Goal: Transaction & Acquisition: Purchase product/service

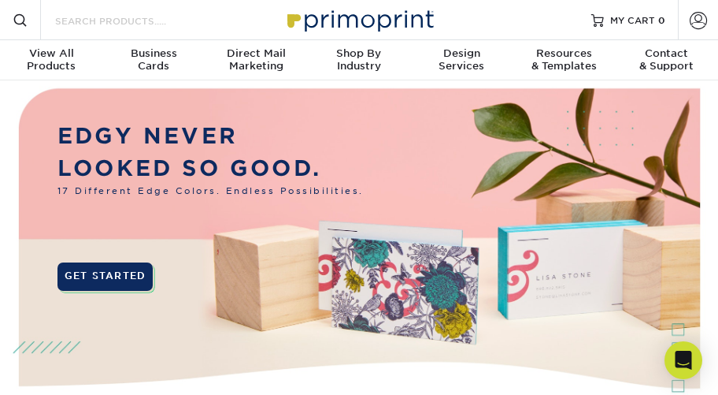
click at [135, 20] on input "Search Products" at bounding box center [131, 20] width 154 height 19
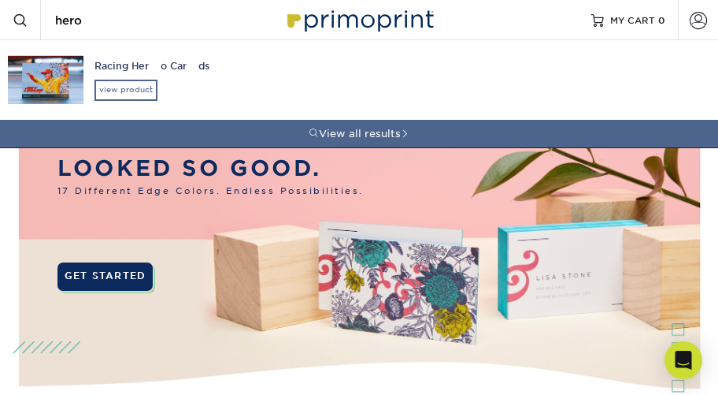
type input "hero"
click at [125, 87] on div "view product" at bounding box center [125, 90] width 63 height 20
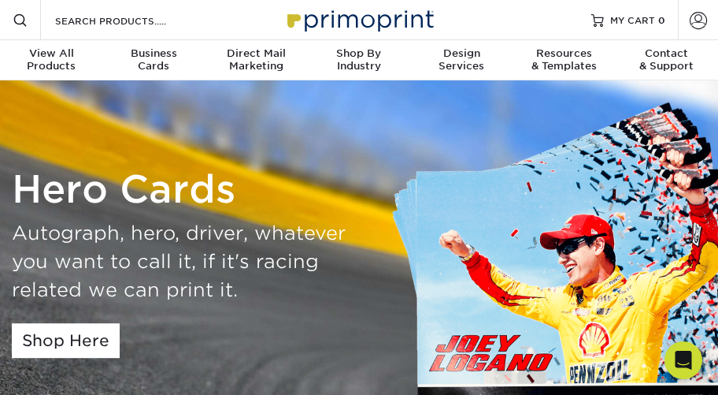
drag, startPoint x: 142, startPoint y: 262, endPoint x: 142, endPoint y: 209, distance: 52.8
click at [142, 209] on div "Hero Cards Autograph, hero, driver, whatever you want to call it, if it's racin…" at bounding box center [179, 263] width 335 height 191
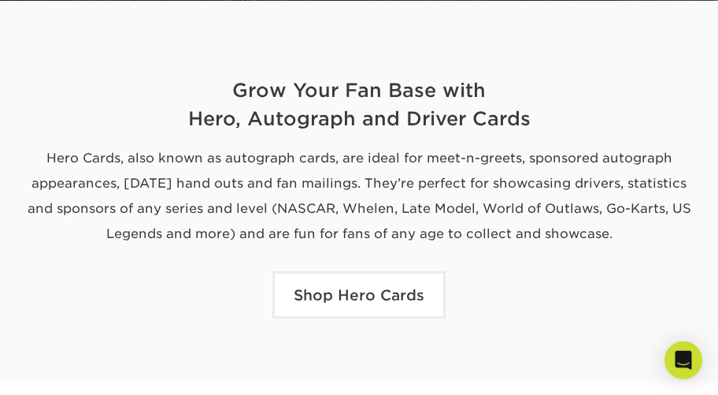
scroll to position [524, 0]
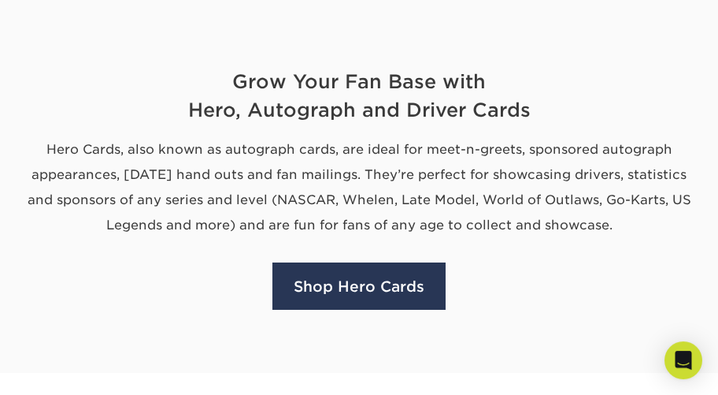
click at [325, 295] on link "Shop Hero Cards" at bounding box center [358, 285] width 173 height 47
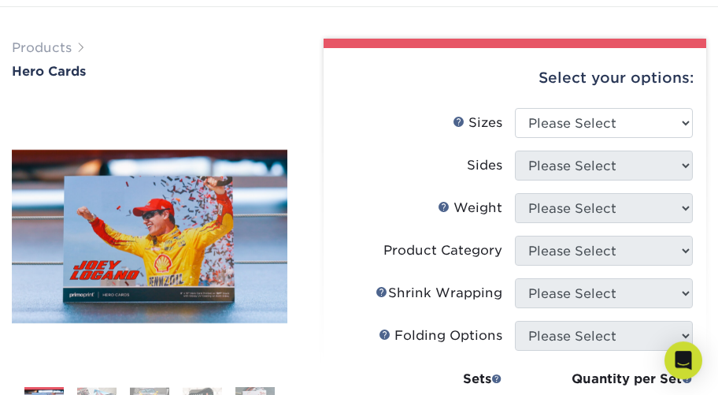
scroll to position [73, 0]
click at [515, 108] on select "Please Select 1.5" x 7" 4" x 6" 5" x 7" 6" x 8" 6" x 8.5" 6" x 9" 7" x 8.5" 7.5…" at bounding box center [604, 123] width 178 height 30
select select "6.00x9.00"
click option "6" x 9"" at bounding box center [0, 0] width 0 height 0
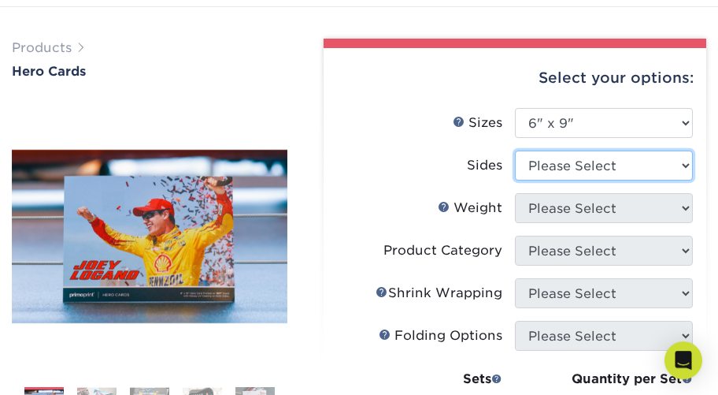
click at [515, 150] on select "Please Select Print Both Sides Print Front Only" at bounding box center [604, 165] width 178 height 30
select select "13abbda7-1d64-4f25-8bb2-c179b224825d"
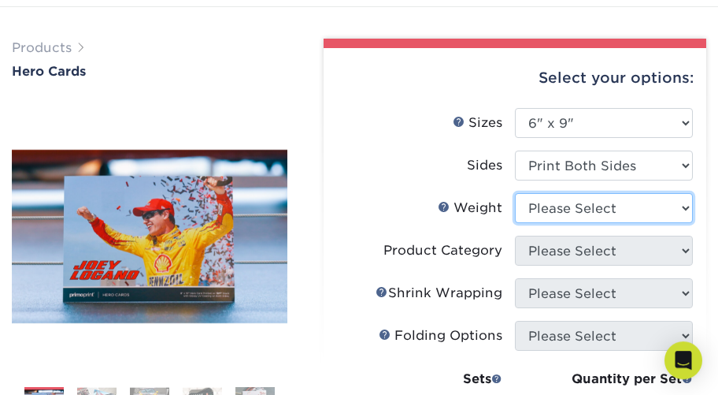
click at [515, 193] on select "Please Select 16PT 14PT 100LB" at bounding box center [604, 208] width 178 height 30
select select "14PT"
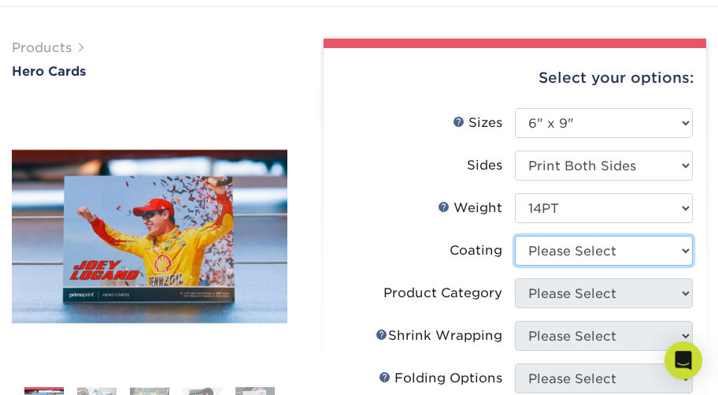
click at [515, 235] on select at bounding box center [604, 250] width 178 height 30
select select "121bb7b5-3b4d-429f-bd8d-bbf80e953313"
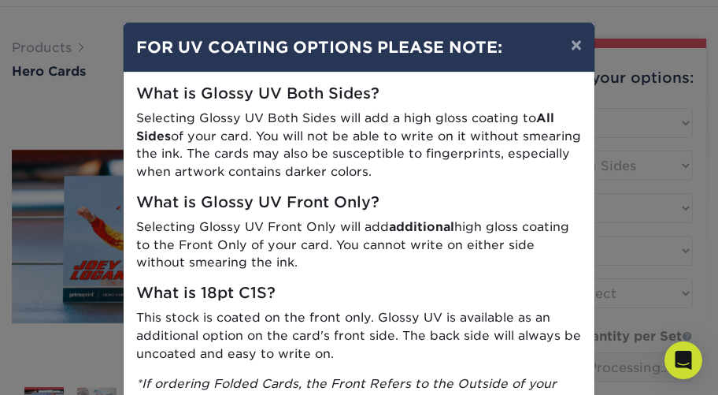
click at [487, 233] on p "Selecting Glossy UV Front Only will add additional high gloss coating to the Fr…" at bounding box center [359, 245] width 446 height 54
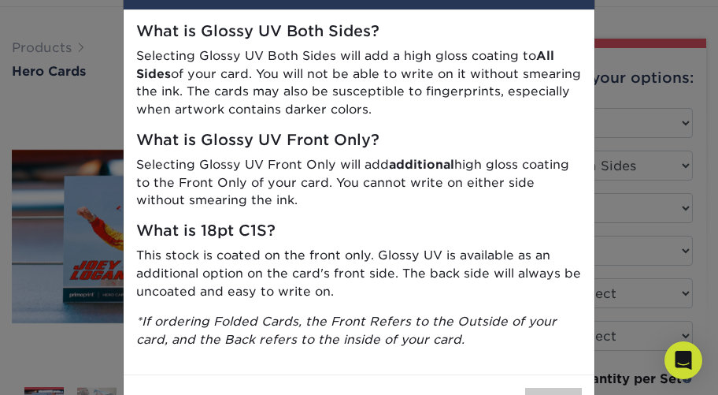
scroll to position [0, 0]
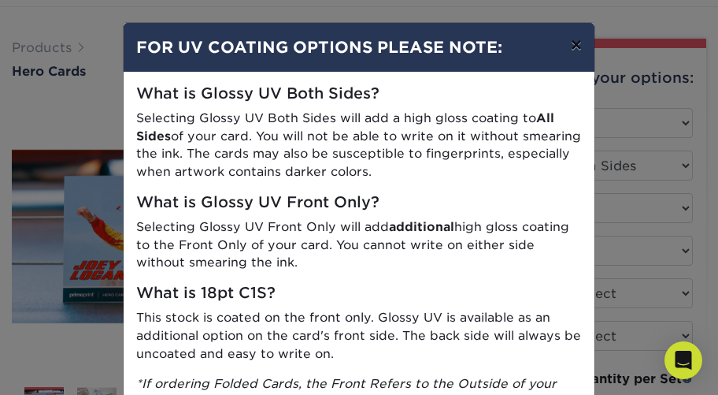
click at [569, 52] on button "×" at bounding box center [576, 45] width 36 height 44
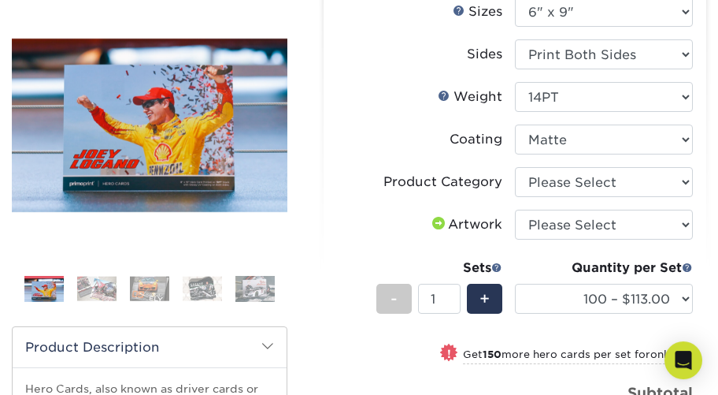
scroll to position [226, 0]
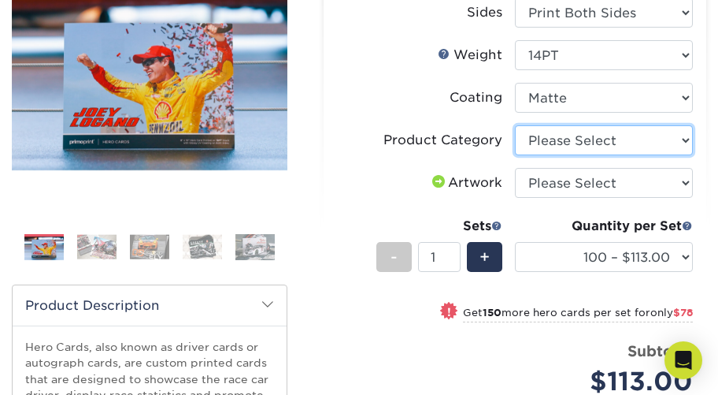
click at [515, 125] on select "Please Select Postcards" at bounding box center [604, 140] width 178 height 30
click at [680, 148] on select "Please Select Postcards" at bounding box center [604, 140] width 178 height 30
select select "9b7272e0-d6c8-4c3c-8e97-d3a1bcdab858"
click option "Postcards" at bounding box center [0, 0] width 0 height 0
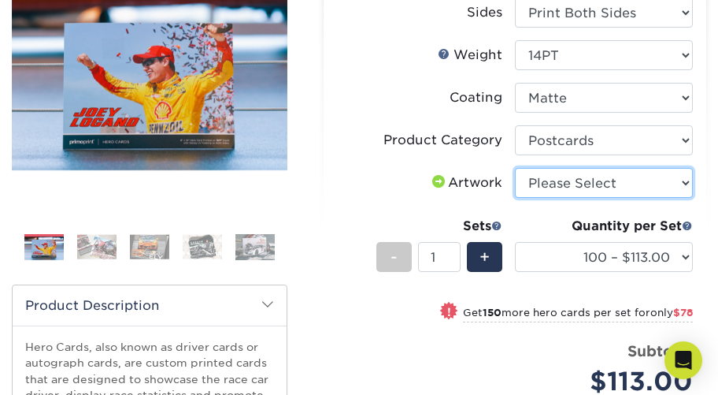
click at [515, 168] on select "Please Select I will upload files I need a design - $150" at bounding box center [604, 183] width 178 height 30
select select "upload"
click option "I will upload files" at bounding box center [0, 0] width 0 height 0
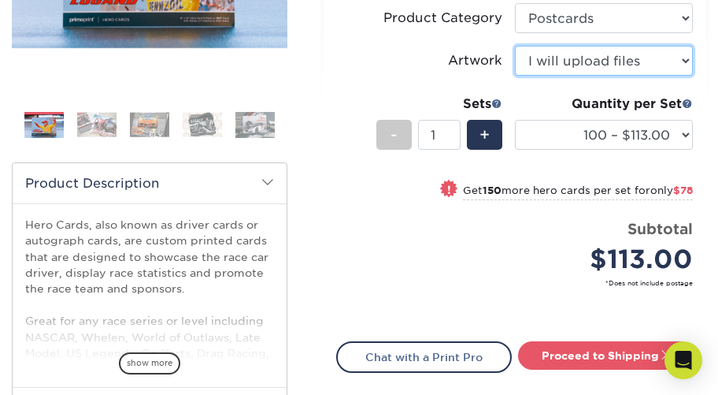
scroll to position [349, 0]
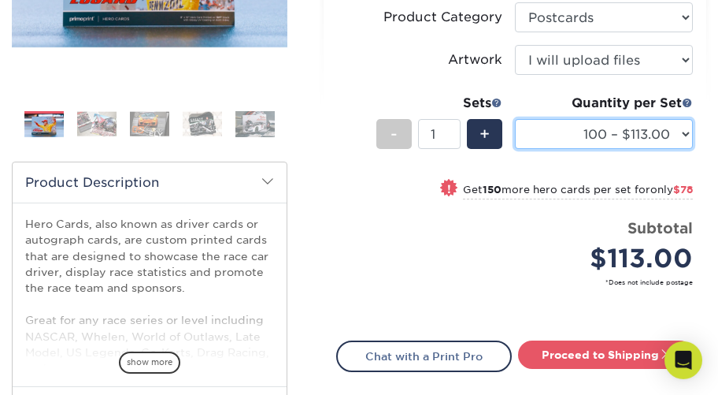
click at [515, 119] on select "100 – $113.00 250 – $191.00 500 – $229.00 1000 – $270.00 2500 – $438.00 5000 – …" at bounding box center [604, 134] width 178 height 30
select select "500 – $229.00"
click option "500 – $229.00" at bounding box center [0, 0] width 0 height 0
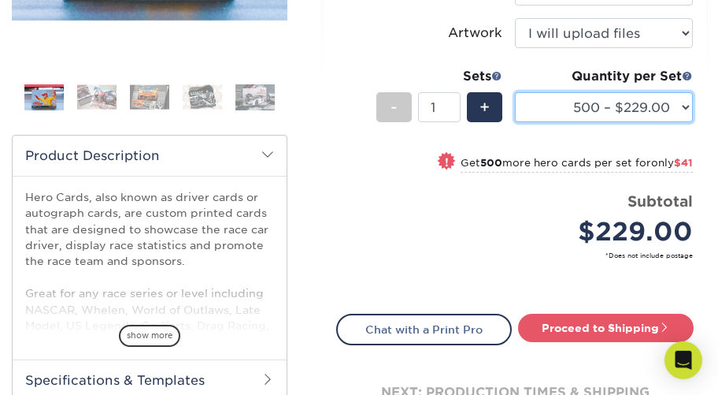
scroll to position [368, 0]
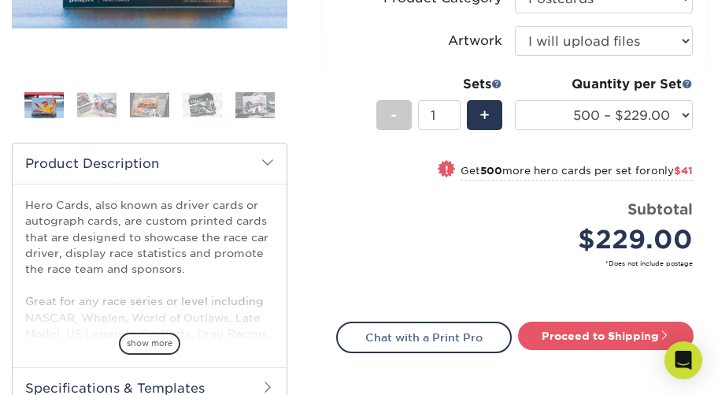
click at [269, 161] on span at bounding box center [267, 162] width 13 height 13
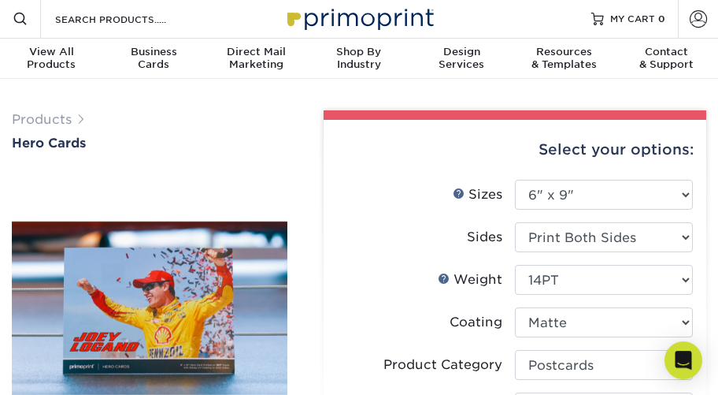
scroll to position [0, 0]
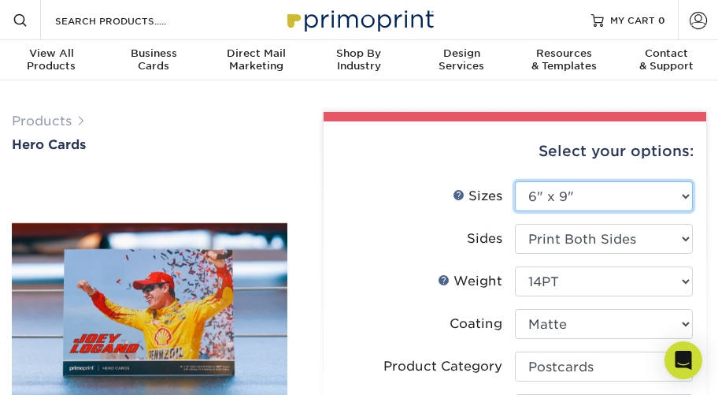
click at [515, 181] on select "Please Select 1.5" x 7" 4" x 6" 5" x 7" 6" x 8" 6" x 8.5" 6" x 9" 7" x 8.5" 7.5…" at bounding box center [604, 196] width 178 height 30
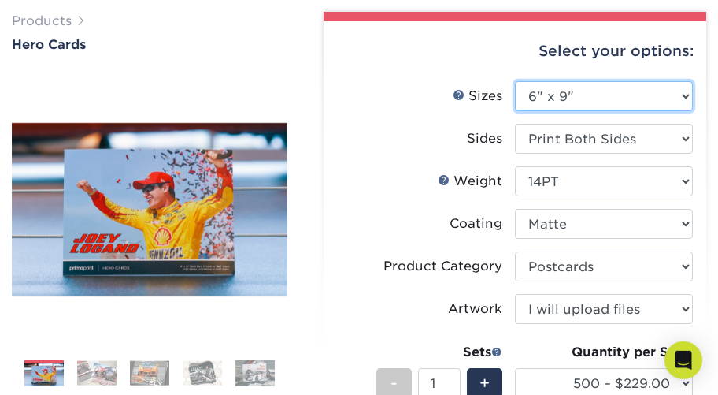
scroll to position [105, 0]
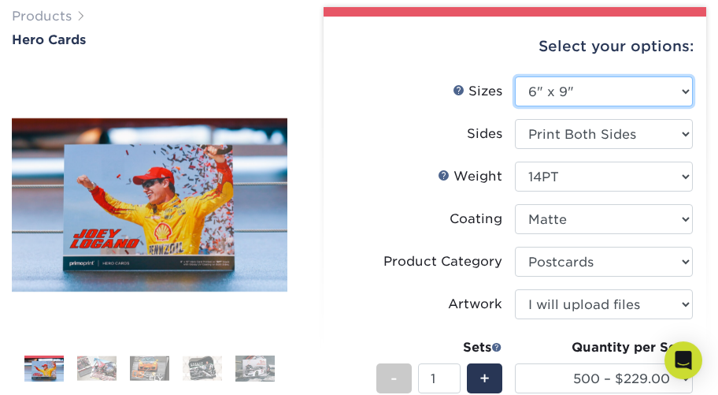
click at [515, 76] on select "Please Select 1.5" x 7" 4" x 6" 5" x 7" 6" x 8" 6" x 8.5" 6" x 9" 7" x 8.5" 7.5…" at bounding box center [604, 91] width 178 height 30
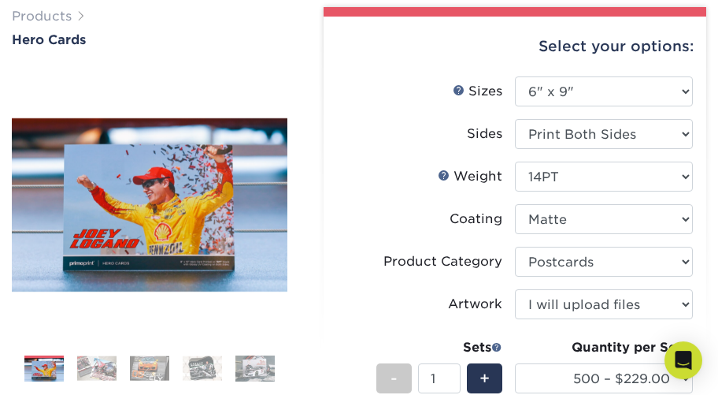
click at [400, 124] on label "Sides" at bounding box center [426, 134] width 178 height 30
